Goal: Navigation & Orientation: Find specific page/section

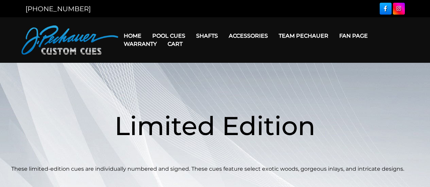
click at [302, 34] on link "Team Pechauer" at bounding box center [303, 35] width 61 height 17
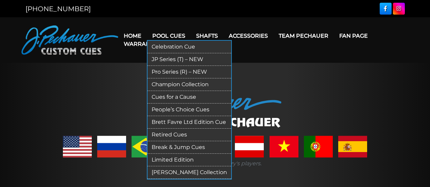
click at [166, 58] on link "JP Series (T) – NEW" at bounding box center [190, 59] width 84 height 13
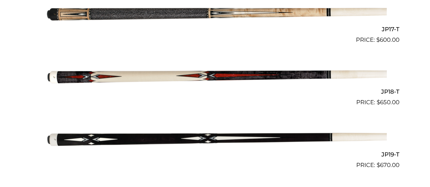
scroll to position [1232, 0]
